Goal: Information Seeking & Learning: Learn about a topic

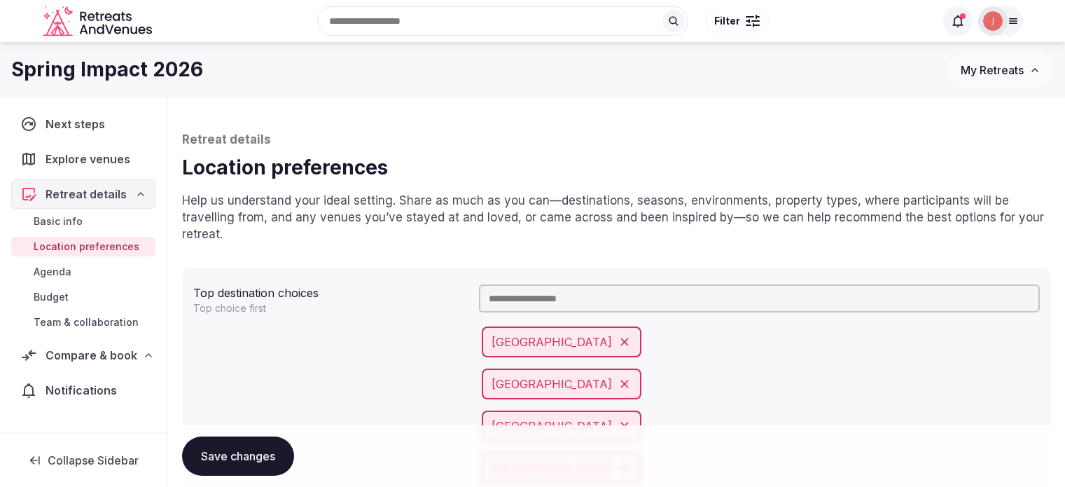
scroll to position [899, 0]
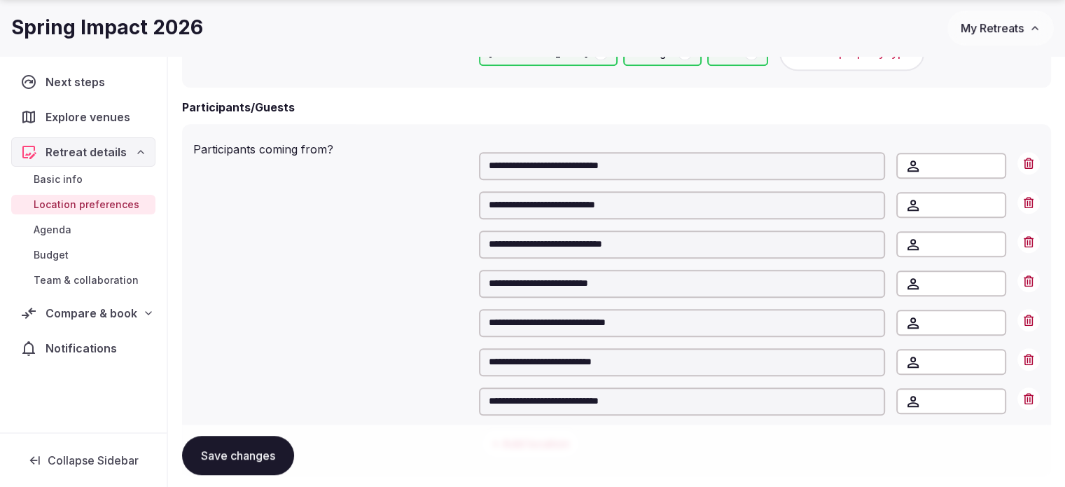
click at [85, 184] on link "Basic info" at bounding box center [83, 179] width 144 height 20
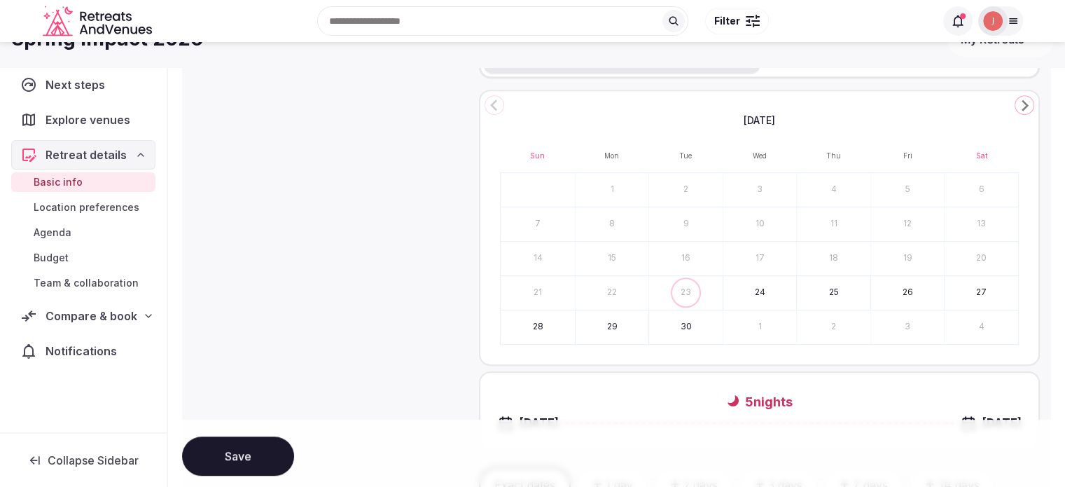
scroll to position [490, 0]
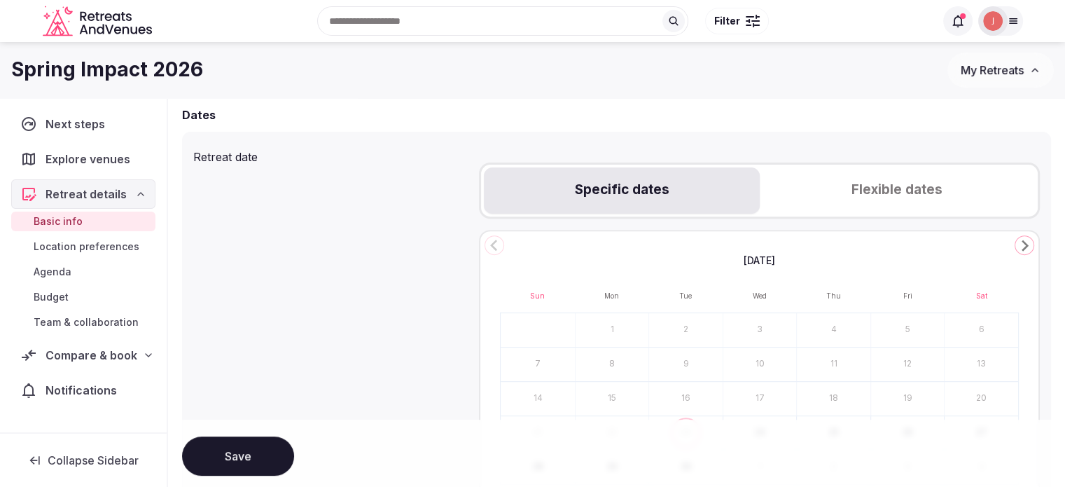
click at [964, 179] on button "Flexible dates" at bounding box center [897, 190] width 275 height 46
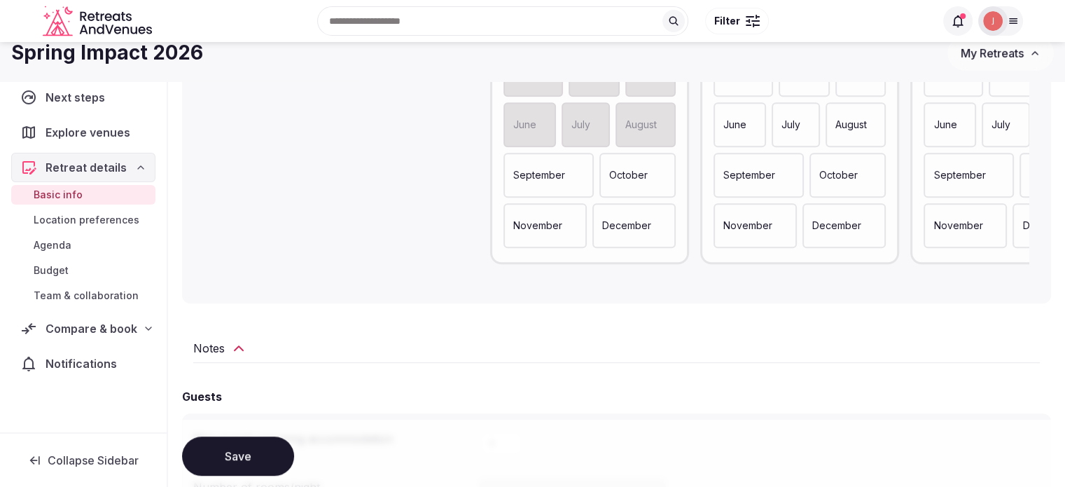
scroll to position [560, 0]
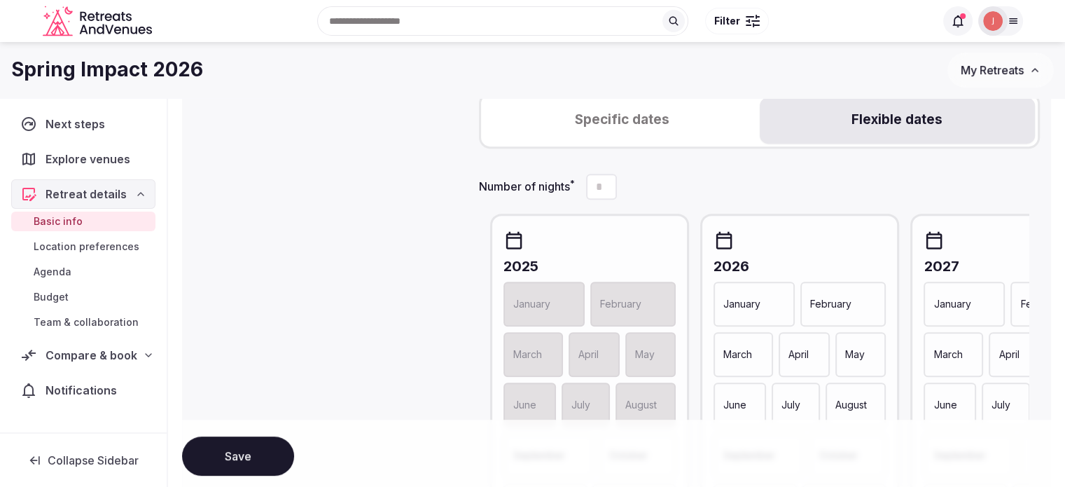
click at [672, 116] on button "Specific dates" at bounding box center [621, 120] width 275 height 46
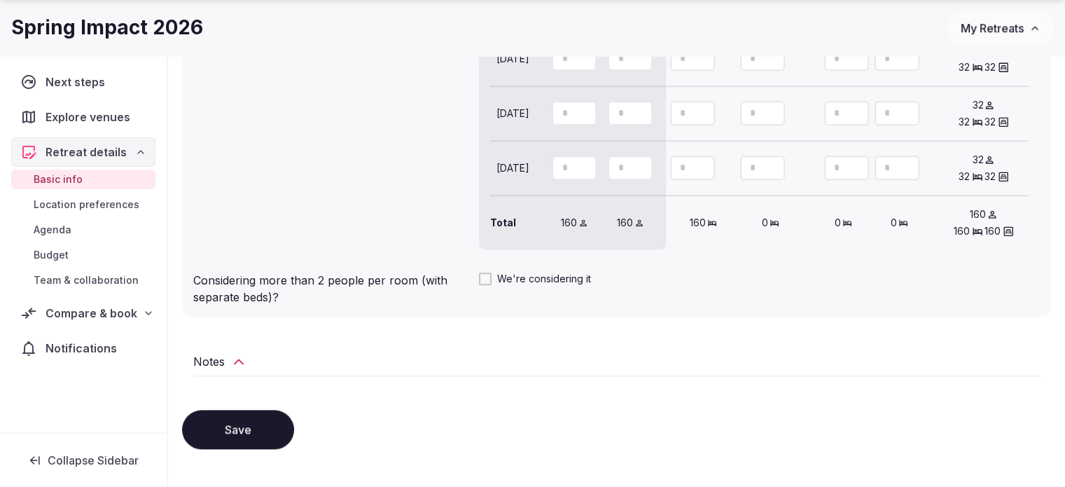
scroll to position [1535, 0]
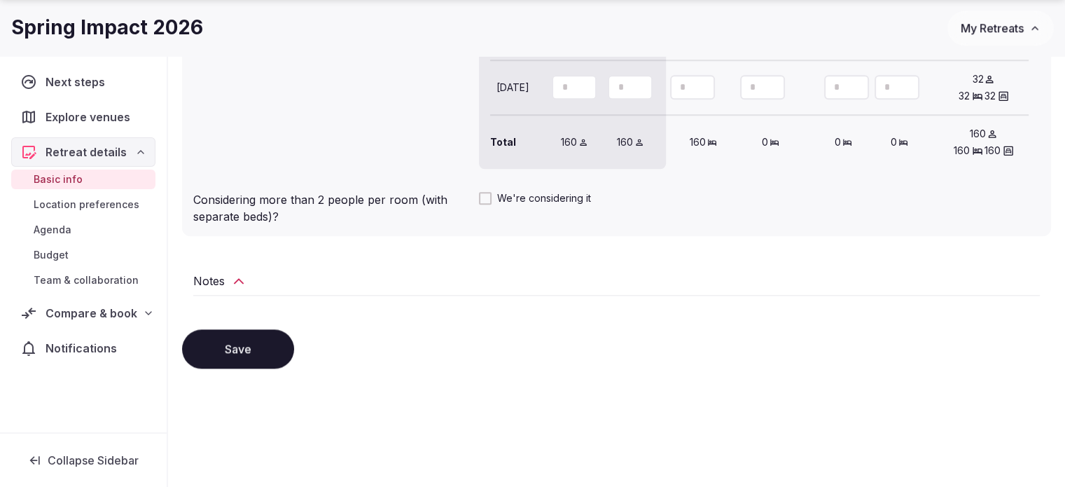
click at [74, 202] on span "Location preferences" at bounding box center [87, 205] width 106 height 14
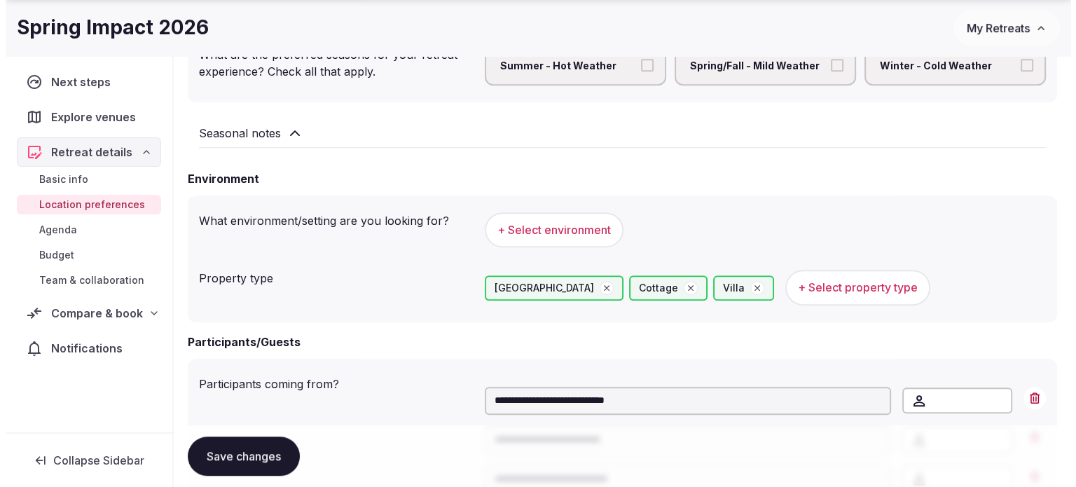
scroll to position [770, 0]
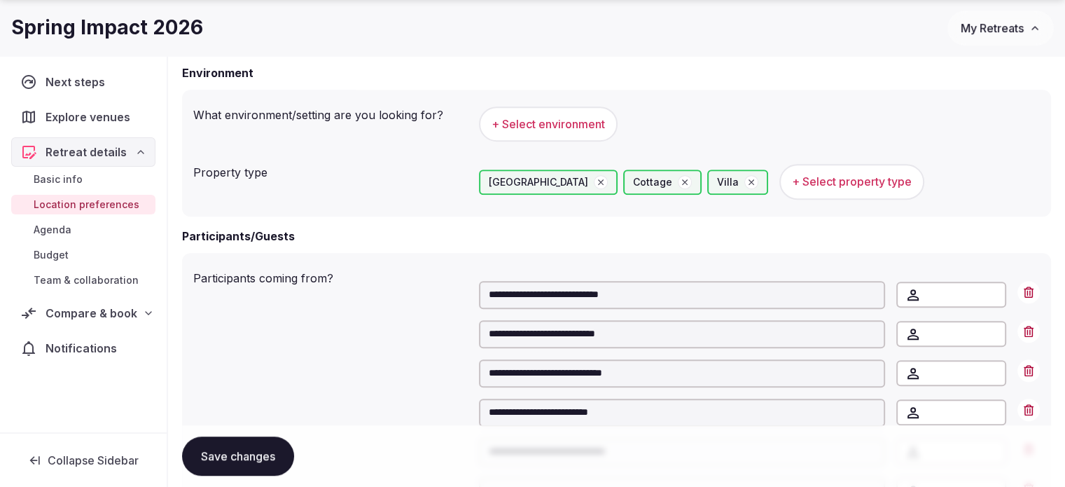
click at [894, 198] on div "[GEOGRAPHIC_DATA] Villa + Select property type" at bounding box center [759, 181] width 561 height 35
click at [805, 205] on div "[GEOGRAPHIC_DATA] Villa + Select property type" at bounding box center [759, 181] width 561 height 46
click at [816, 189] on span "+ Select property type" at bounding box center [852, 181] width 120 height 15
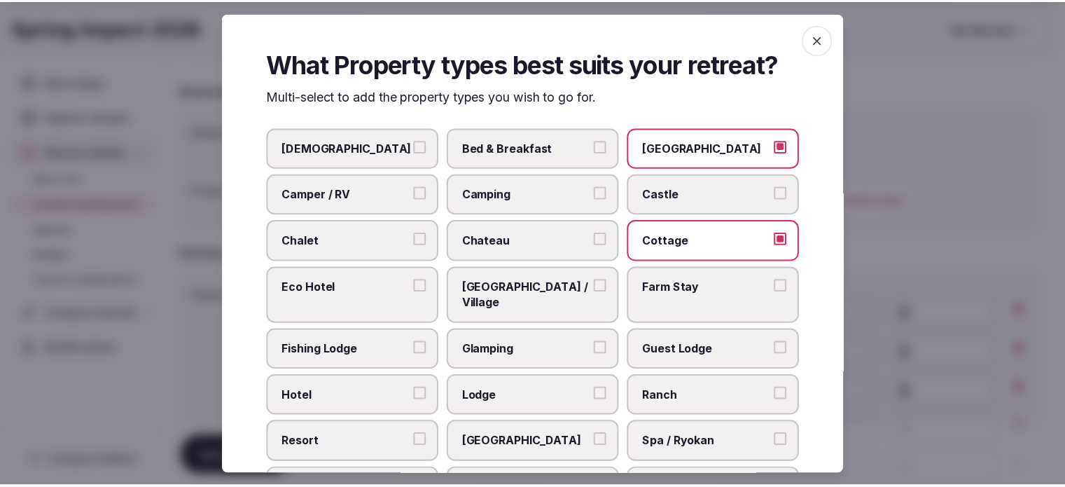
scroll to position [93, 0]
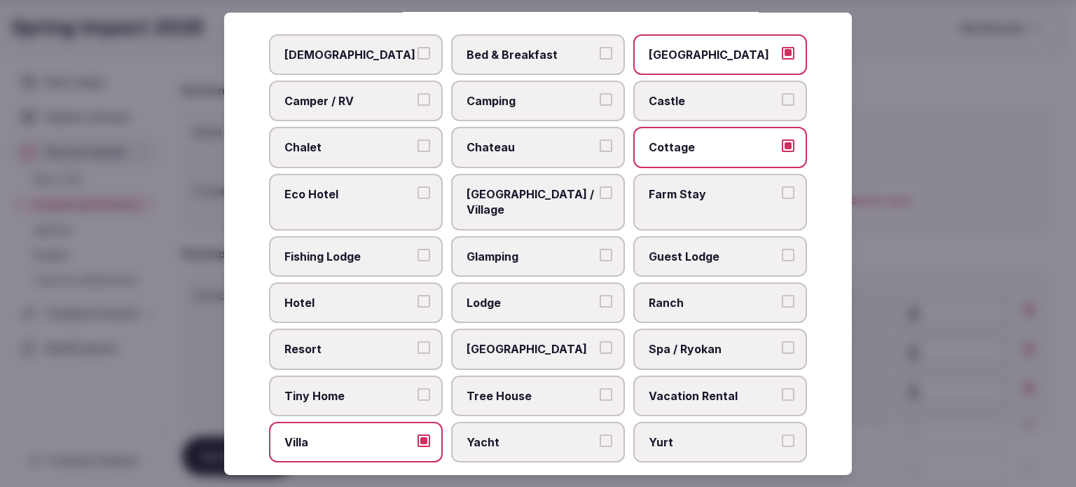
click at [1041, 180] on div at bounding box center [538, 243] width 1076 height 487
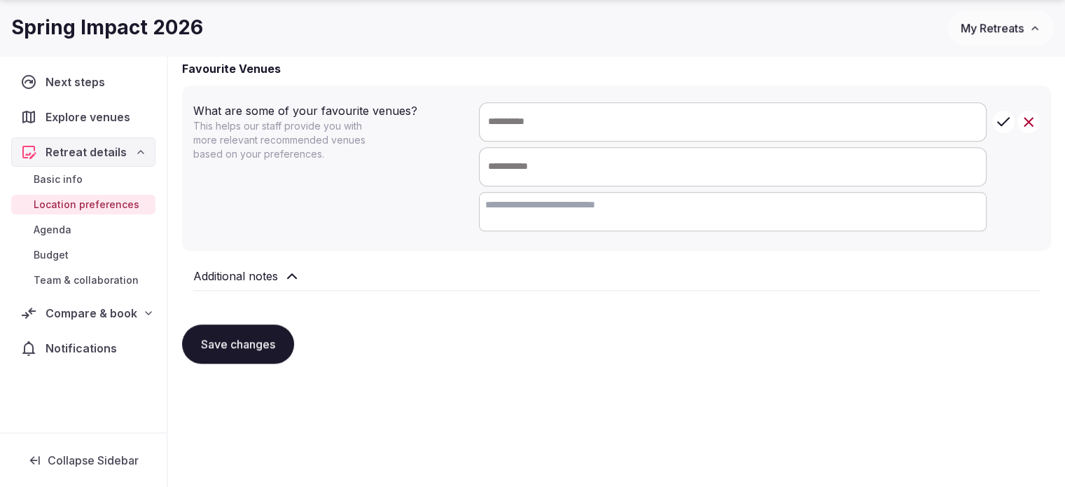
scroll to position [1340, 0]
click at [80, 224] on link "Agenda" at bounding box center [83, 230] width 144 height 20
